Goal: Task Accomplishment & Management: Use online tool/utility

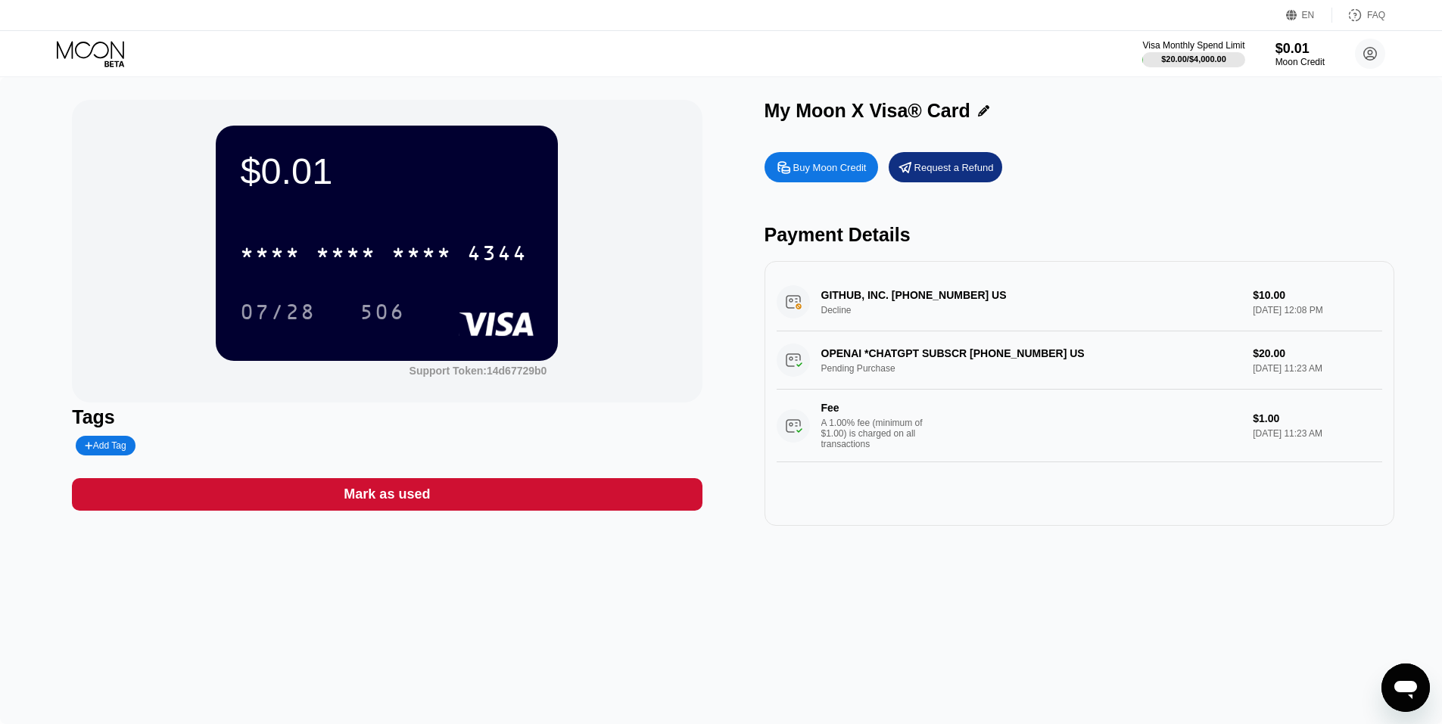
click at [422, 252] on div "* * * *" at bounding box center [421, 255] width 61 height 24
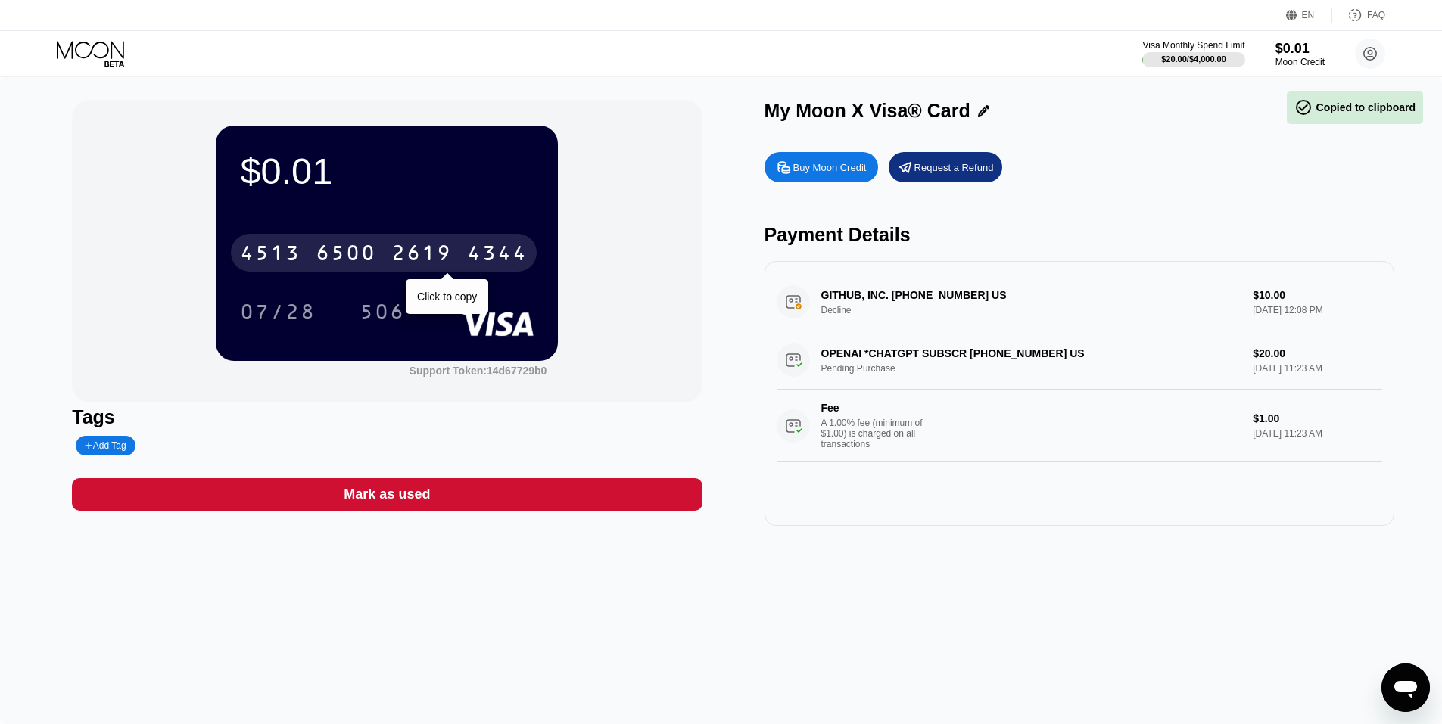
click at [131, 270] on div "$0.01 [CREDIT_CARD_NUMBER] Click to copy 07/28 506 Support Token: 14d67729b0" at bounding box center [387, 251] width 630 height 303
click at [130, 269] on div "$0.01 [CREDIT_CARD_NUMBER] Click to copy 07/28 506 Support Token: 14d67729b0" at bounding box center [387, 251] width 630 height 303
click at [278, 182] on div "$0.01" at bounding box center [387, 171] width 294 height 42
click at [369, 206] on div "$0.01 [CREDIT_CARD_NUMBER] Click to copy 07/28 506" at bounding box center [387, 243] width 342 height 235
click at [325, 328] on div "07/28" at bounding box center [289, 312] width 98 height 38
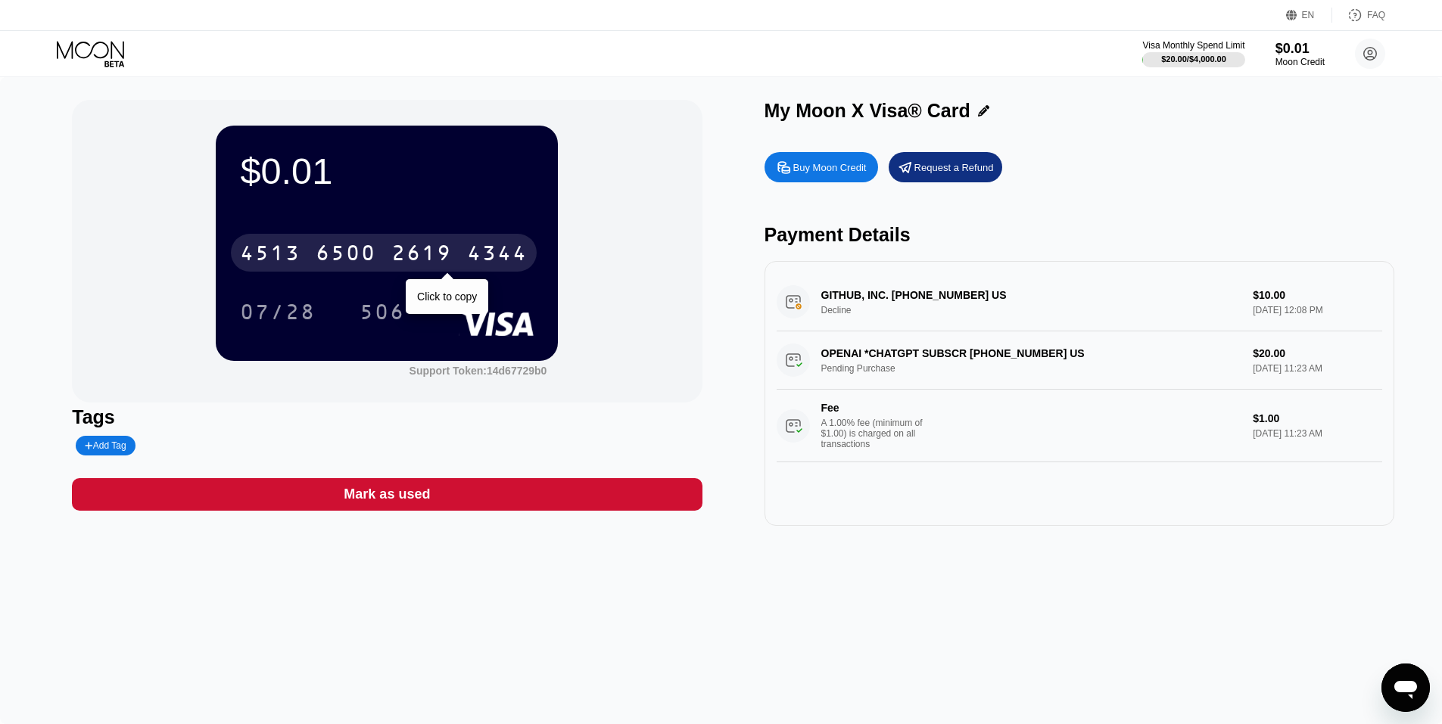
click at [363, 303] on div "506" at bounding box center [382, 312] width 68 height 38
click at [429, 290] on div "Click to copy" at bounding box center [447, 296] width 82 height 35
click at [469, 293] on div "Click to copy" at bounding box center [447, 297] width 60 height 12
click at [448, 294] on div "Click to copy" at bounding box center [447, 297] width 60 height 12
click at [458, 336] on div "$0.01 [CREDIT_CARD_NUMBER] Click to copy 07/28 506" at bounding box center [387, 243] width 342 height 235
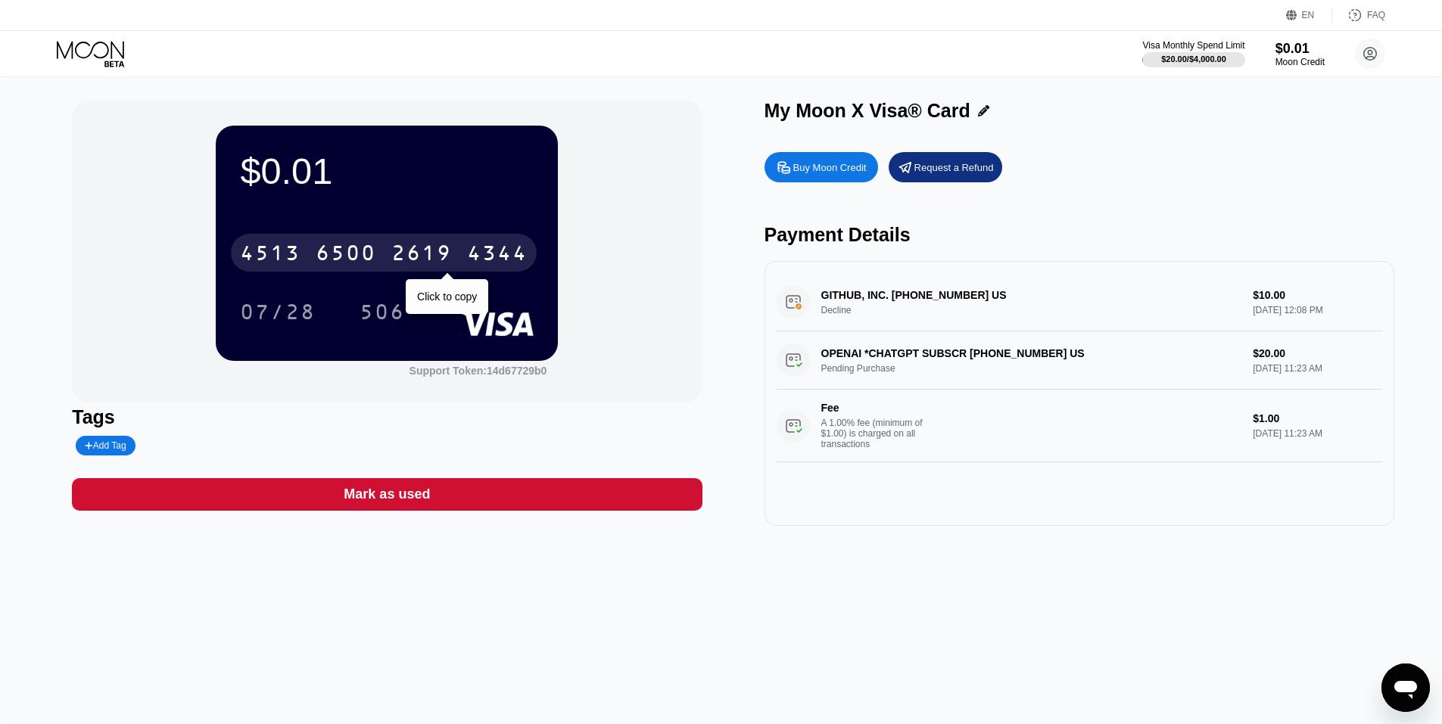
click at [536, 310] on div "$0.01 [CREDIT_CARD_NUMBER] Click to copy 07/28 506" at bounding box center [387, 243] width 342 height 235
